Goal: Information Seeking & Learning: Learn about a topic

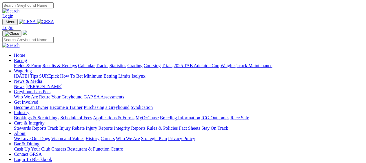
click at [22, 63] on link "Fields & Form" at bounding box center [27, 65] width 27 height 5
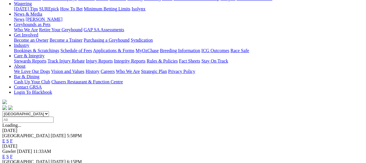
scroll to position [87, 0]
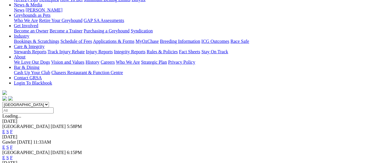
click at [13, 145] on link "F" at bounding box center [11, 147] width 3 height 5
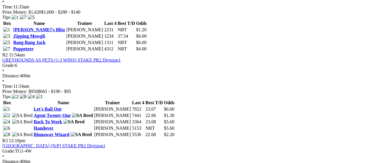
scroll to position [348, 0]
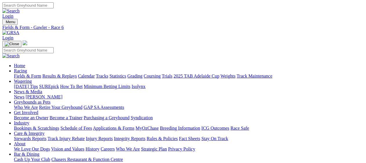
click at [27, 74] on link "Fields & Form" at bounding box center [27, 76] width 27 height 5
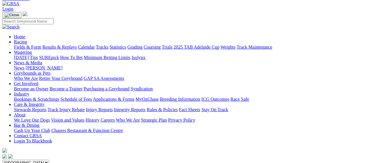
scroll to position [58, 0]
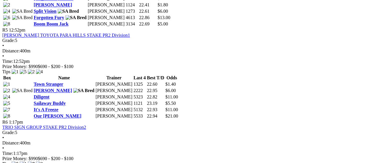
scroll to position [608, 0]
